Goal: Task Accomplishment & Management: Complete application form

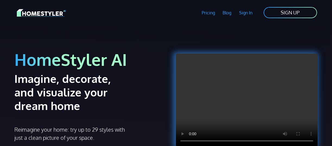
click at [294, 15] on link "SIGN UP" at bounding box center [290, 13] width 55 height 12
click at [290, 15] on link "SIGN UP" at bounding box center [290, 13] width 55 height 12
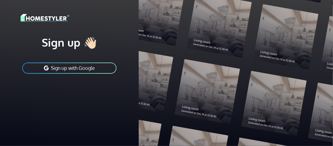
click at [62, 70] on button "Sign up with Google" at bounding box center [69, 68] width 95 height 12
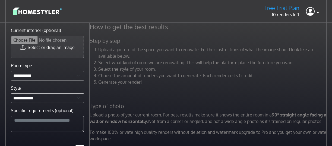
click at [58, 48] on input "Current interior (optional)" at bounding box center [47, 47] width 72 height 22
click at [317, 13] on link at bounding box center [312, 11] width 13 height 13
